Goal: Complete application form: Complete application form

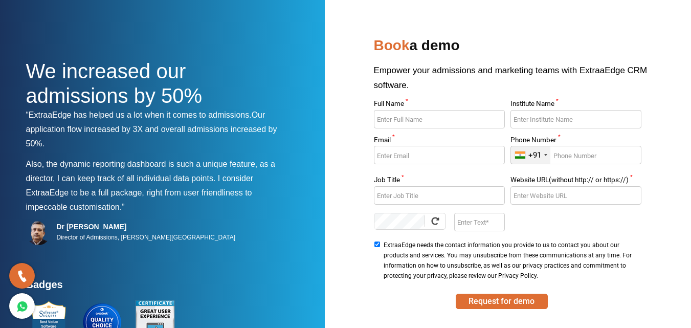
click at [418, 121] on input "Full Name *" at bounding box center [439, 119] width 131 height 18
type input "[PERSON_NAME]"
click at [539, 126] on input "Institute Name *" at bounding box center [575, 119] width 131 height 18
type input "Speedlearningapp"
click at [456, 155] on input "Email *" at bounding box center [439, 155] width 131 height 18
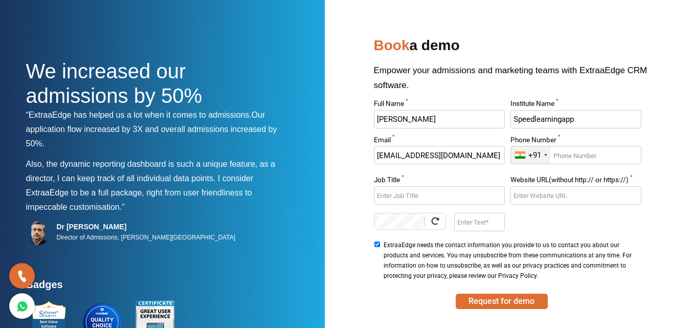
type input "[EMAIL_ADDRESS][DOMAIN_NAME]"
click at [431, 193] on input "Job Title *" at bounding box center [439, 195] width 131 height 18
type input "Digital Marketing Manager"
click at [575, 156] on input "Phone Number *" at bounding box center [575, 155] width 131 height 18
type input "7010413271"
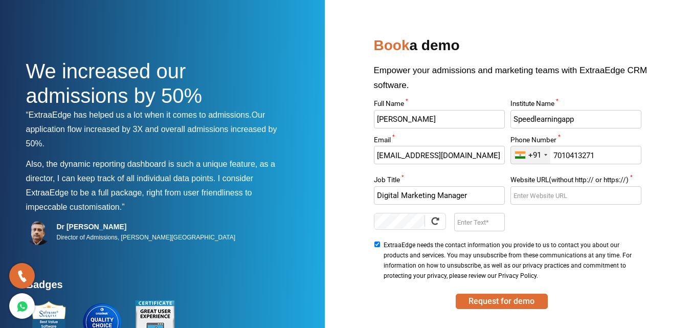
click at [550, 201] on input "Website URL(without http:// or https://) *" at bounding box center [575, 195] width 131 height 18
paste input "[URL][DOMAIN_NAME]"
type input "[URL][DOMAIN_NAME]"
click at [469, 224] on input "Enter Text" at bounding box center [479, 222] width 51 height 18
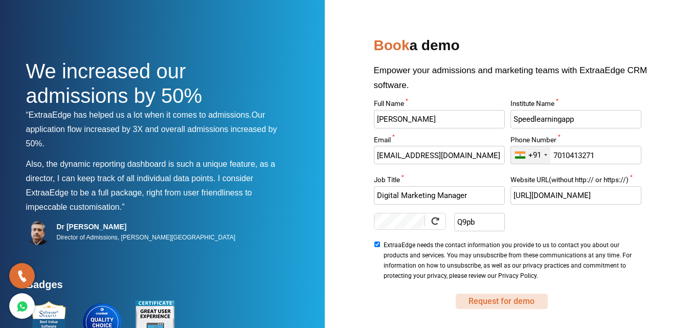
type input "Q9pb"
click at [495, 303] on button "Request for demo" at bounding box center [501, 300] width 92 height 15
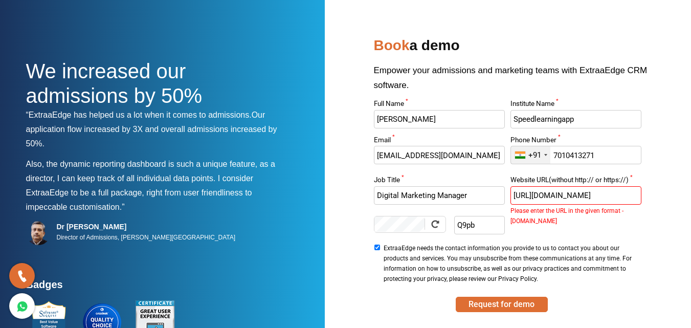
click at [538, 195] on input "[URL][DOMAIN_NAME]" at bounding box center [575, 195] width 131 height 18
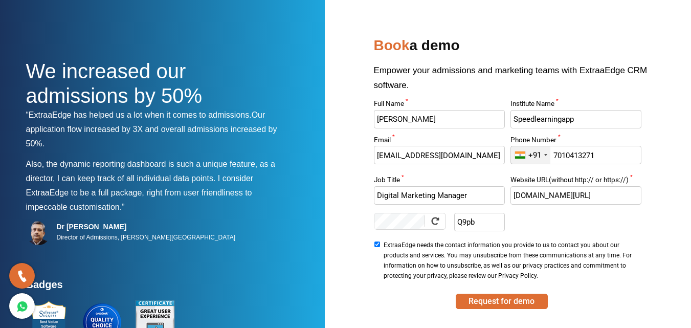
click at [615, 193] on input "[DOMAIN_NAME][URL]" at bounding box center [575, 195] width 131 height 18
type input "[DOMAIN_NAME]"
click at [516, 298] on button "Request for demo" at bounding box center [501, 300] width 92 height 15
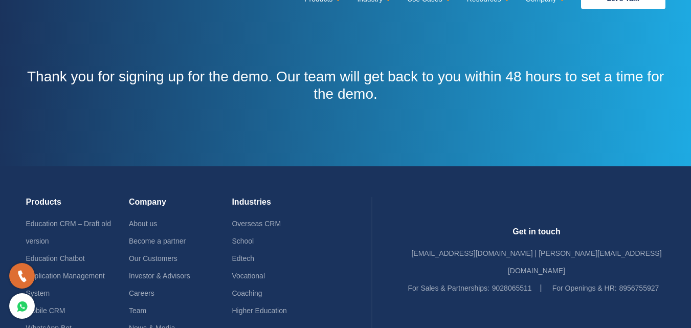
scroll to position [14, 0]
